Goal: Check status: Check status

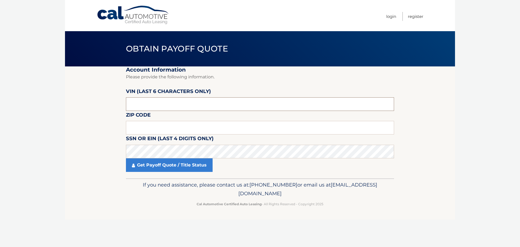
click at [141, 102] on input "text" at bounding box center [260, 104] width 268 height 14
type input "689023"
type input "11572"
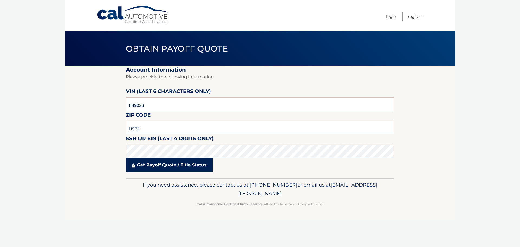
click at [142, 166] on link "Get Payoff Quote / Title Status" at bounding box center [169, 165] width 87 height 14
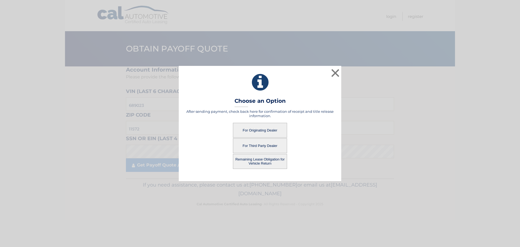
click at [274, 130] on button "For Originating Dealer" at bounding box center [260, 130] width 54 height 15
click at [269, 130] on button "For Originating Dealer" at bounding box center [260, 130] width 54 height 15
